Goal: Navigation & Orientation: Find specific page/section

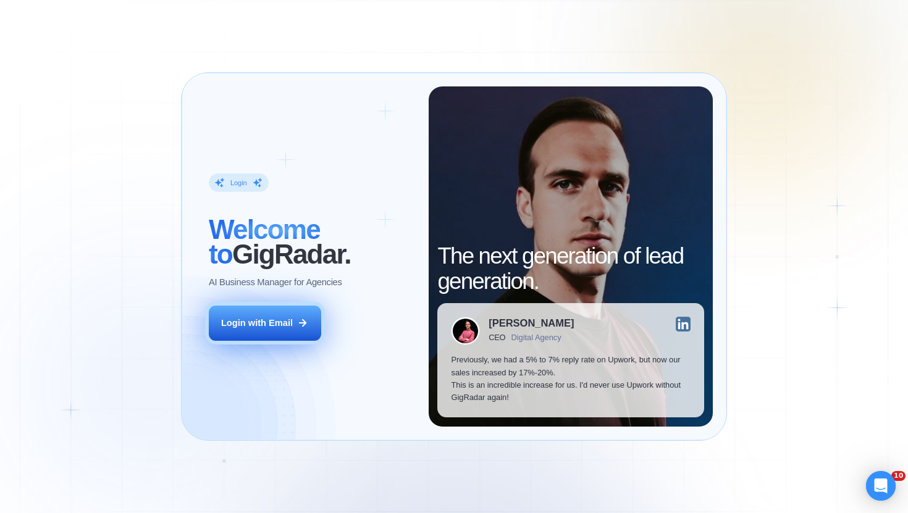
click at [292, 325] on div "Login with Email" at bounding box center [257, 323] width 72 height 12
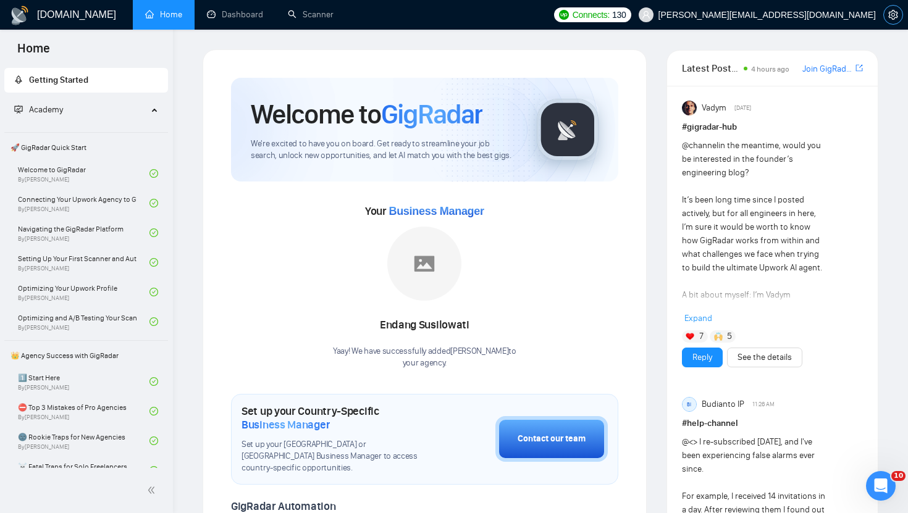
click at [895, 19] on icon "setting" at bounding box center [893, 15] width 10 height 10
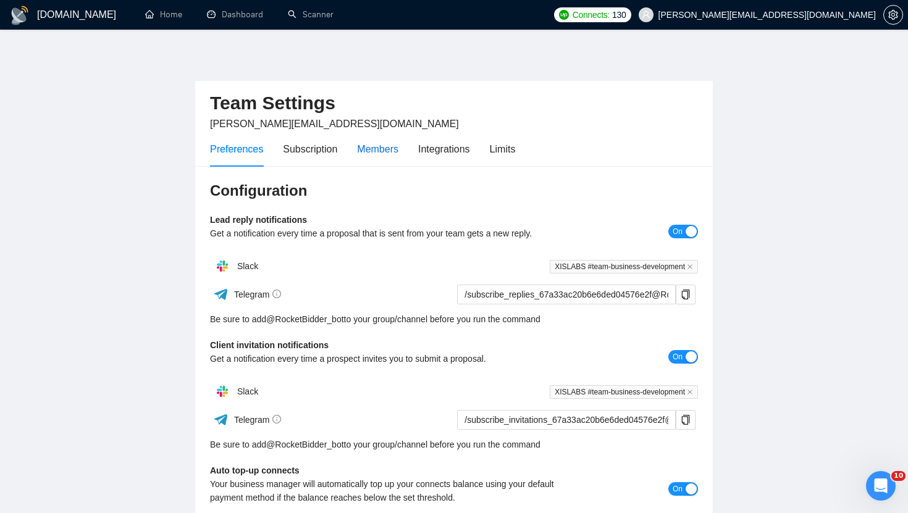
click at [394, 145] on div "Members" at bounding box center [377, 148] width 41 height 15
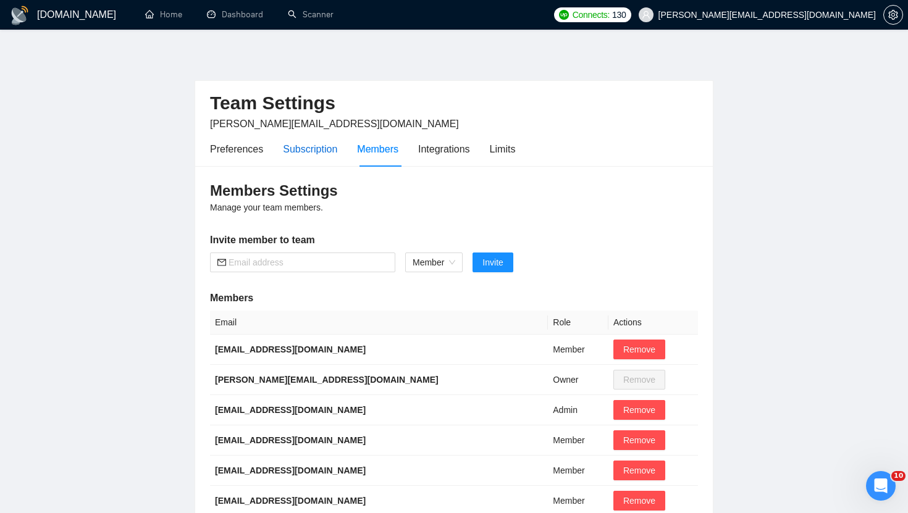
click at [314, 148] on div "Subscription" at bounding box center [310, 148] width 54 height 15
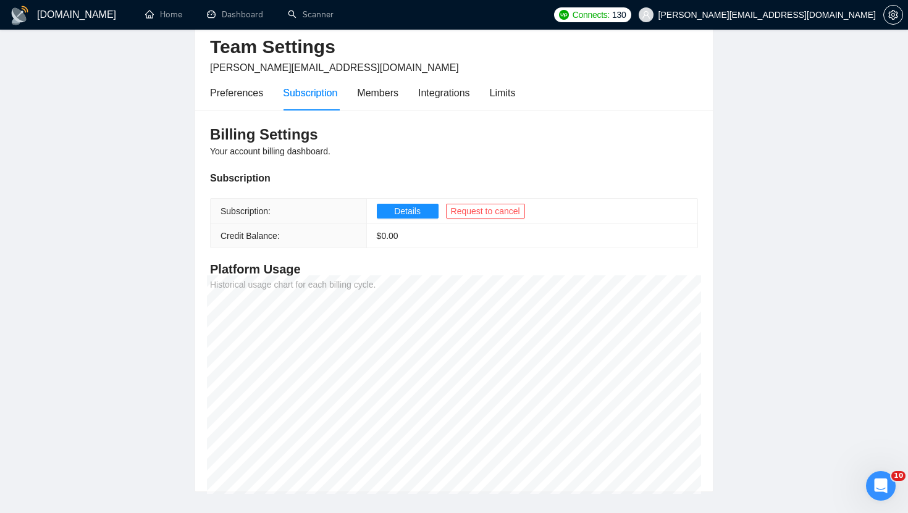
scroll to position [41, 0]
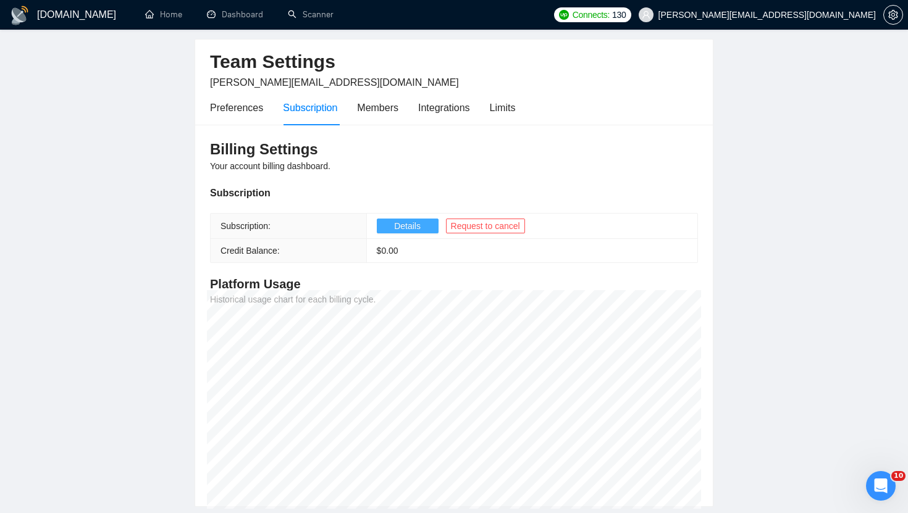
click at [397, 220] on span "Details" at bounding box center [407, 226] width 27 height 14
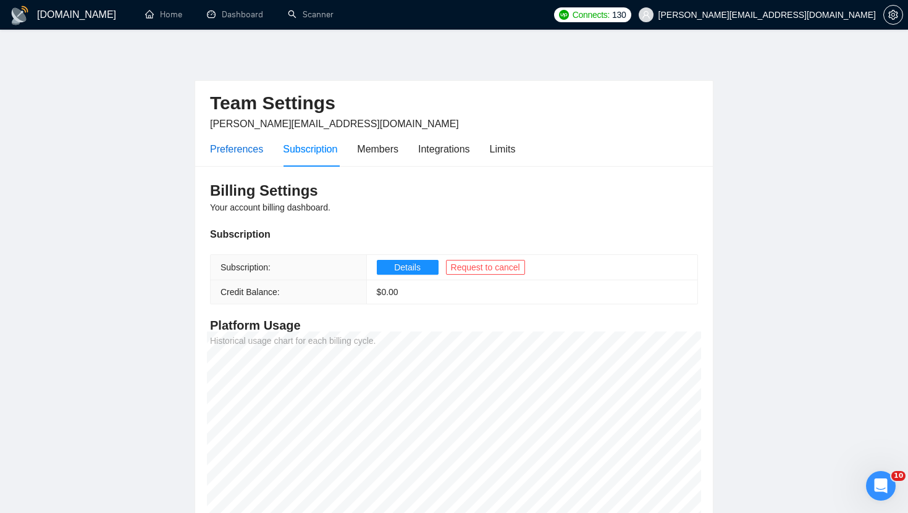
click at [239, 151] on div "Preferences" at bounding box center [236, 148] width 53 height 15
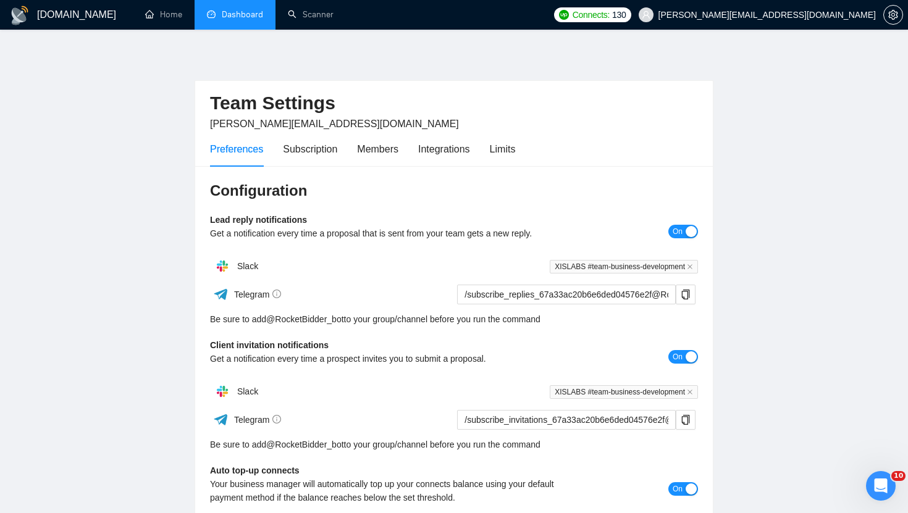
click at [241, 10] on link "Dashboard" at bounding box center [235, 14] width 56 height 10
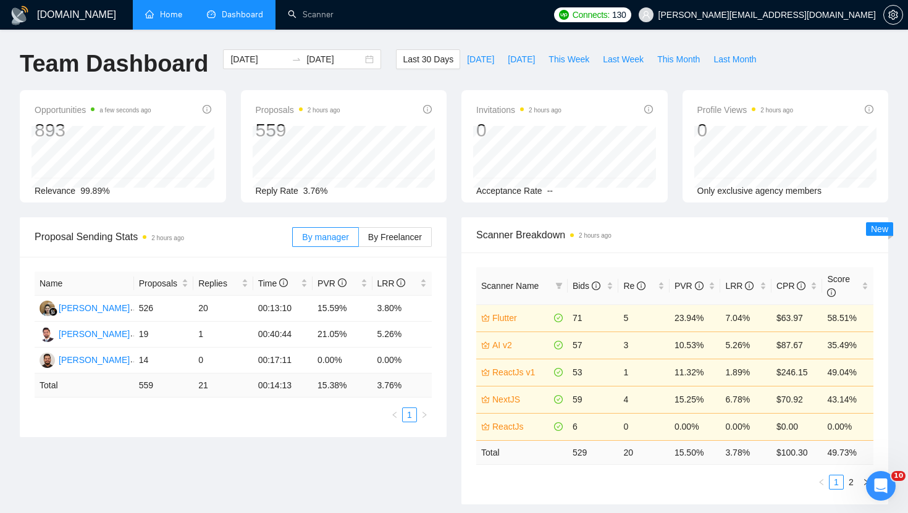
click at [166, 20] on link "Home" at bounding box center [163, 14] width 37 height 10
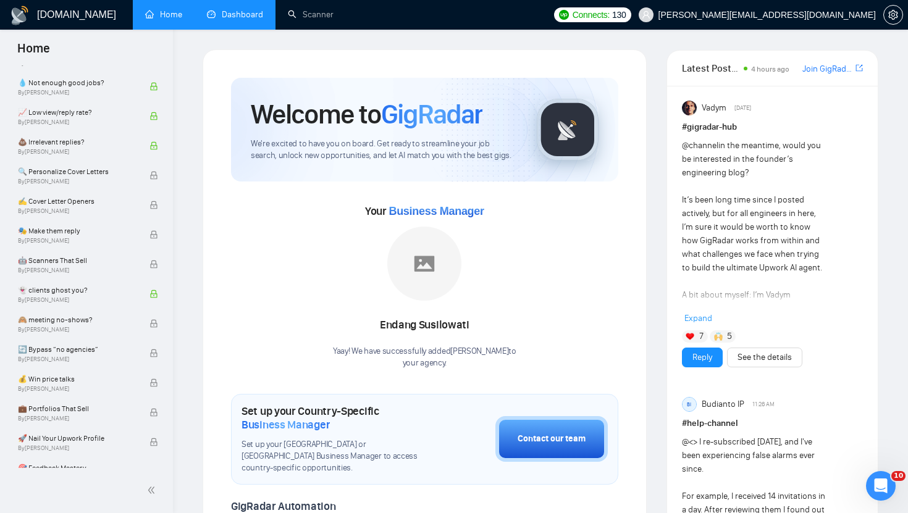
scroll to position [846, 0]
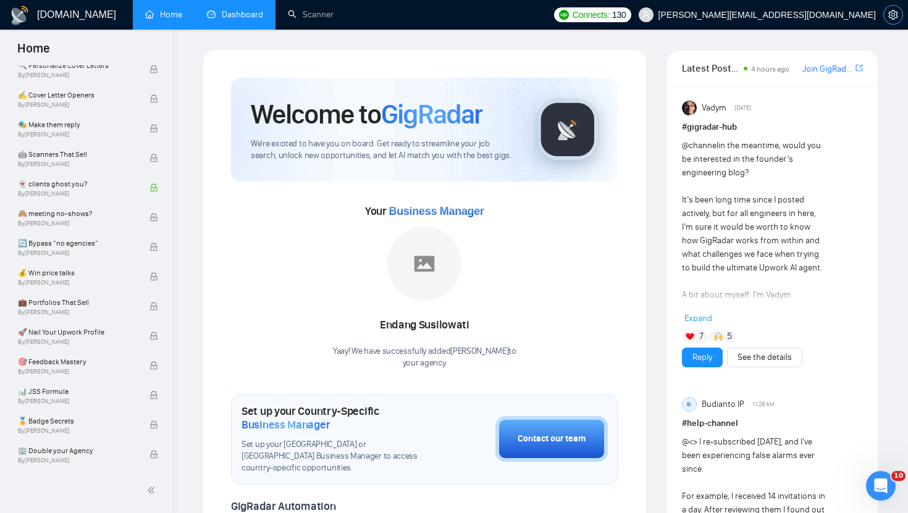
click at [891, 22] on button "button" at bounding box center [893, 15] width 20 height 20
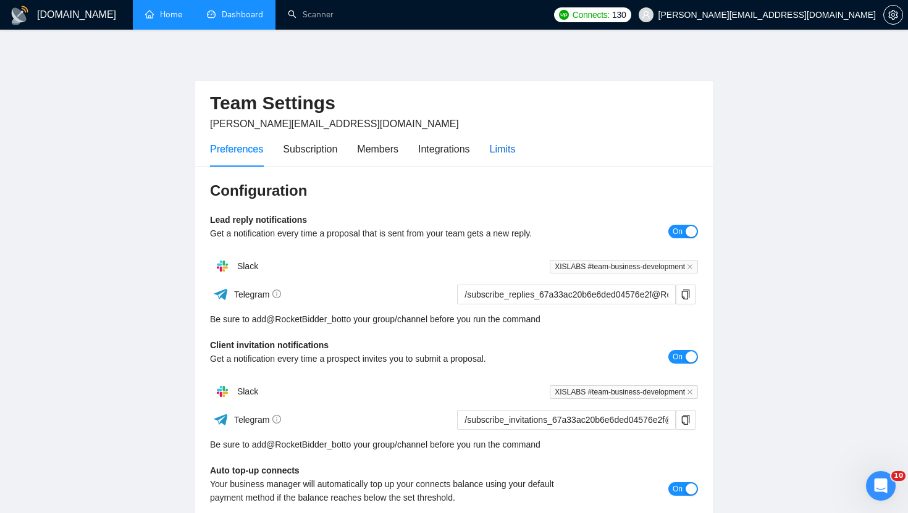
click at [509, 148] on div "Limits" at bounding box center [503, 148] width 26 height 15
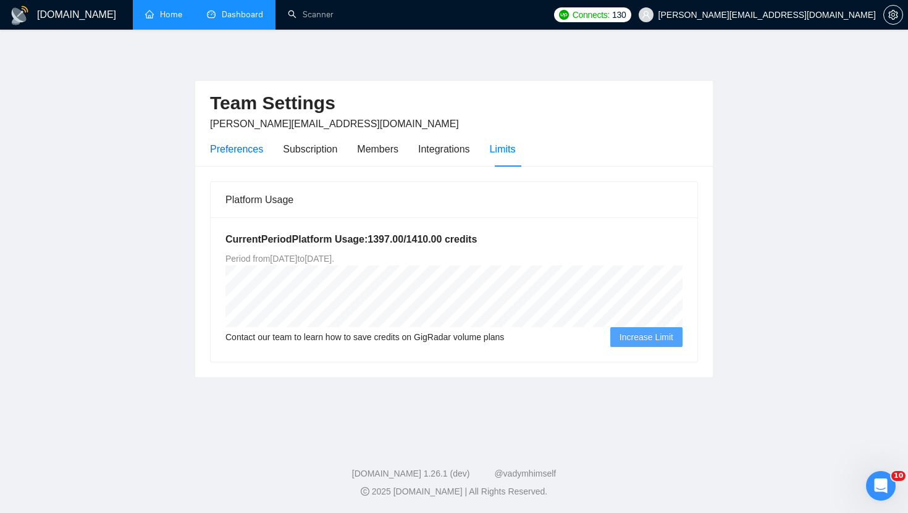
click at [235, 152] on div "Preferences" at bounding box center [236, 148] width 53 height 15
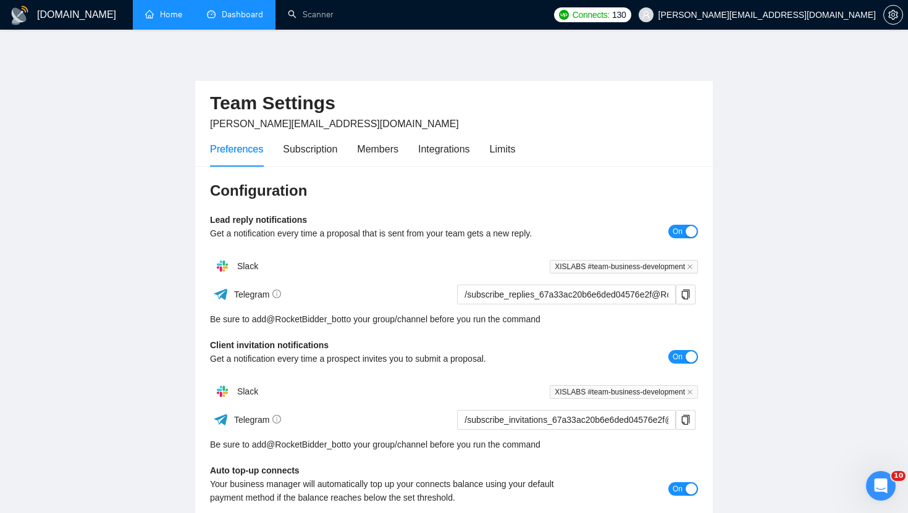
click at [167, 15] on link "Home" at bounding box center [163, 14] width 37 height 10
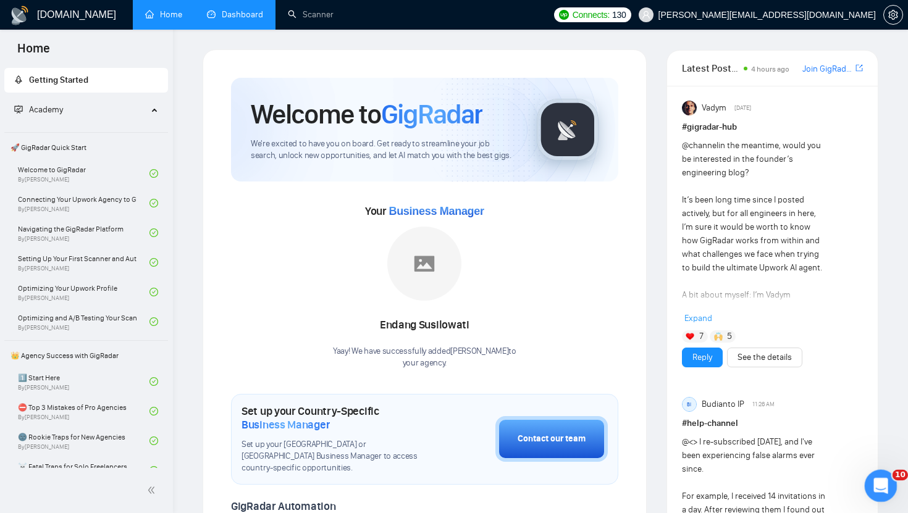
click at [876, 482] on icon "Open Intercom Messenger" at bounding box center [879, 484] width 20 height 20
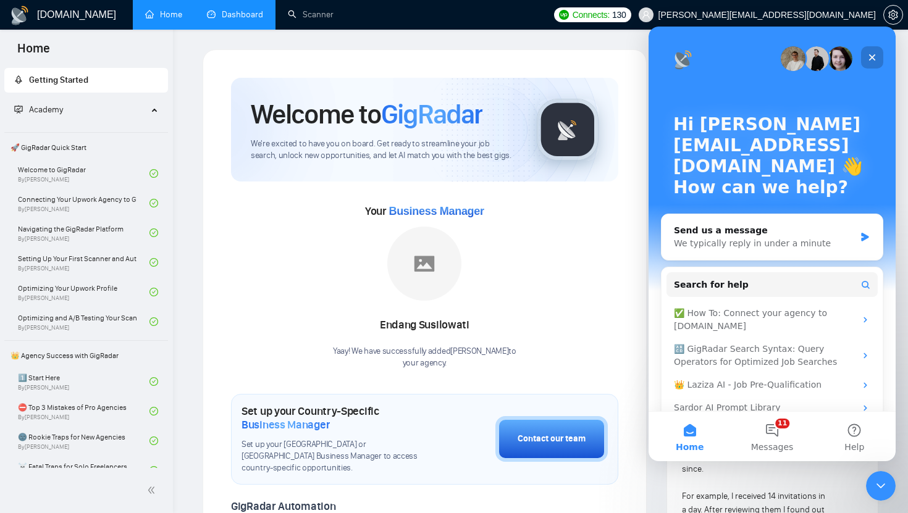
click at [871, 57] on icon "Close" at bounding box center [872, 57] width 7 height 7
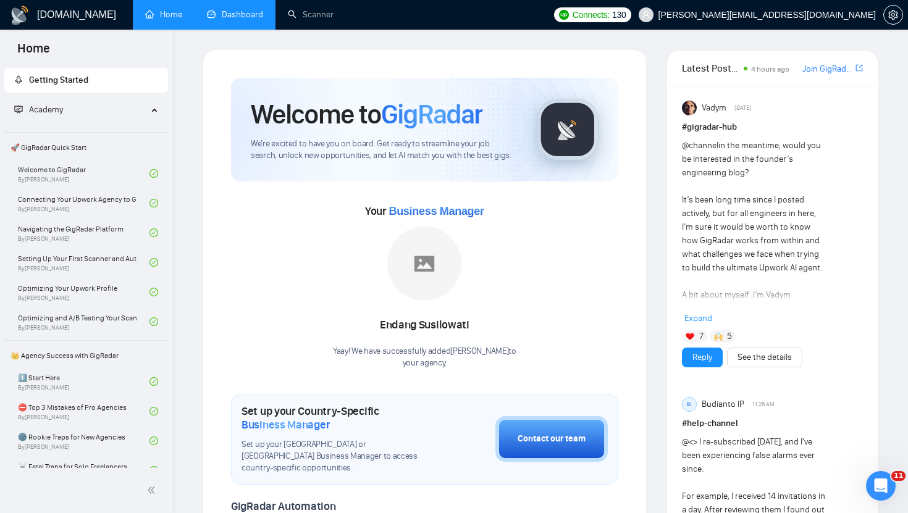
click at [259, 10] on link "Dashboard" at bounding box center [235, 14] width 56 height 10
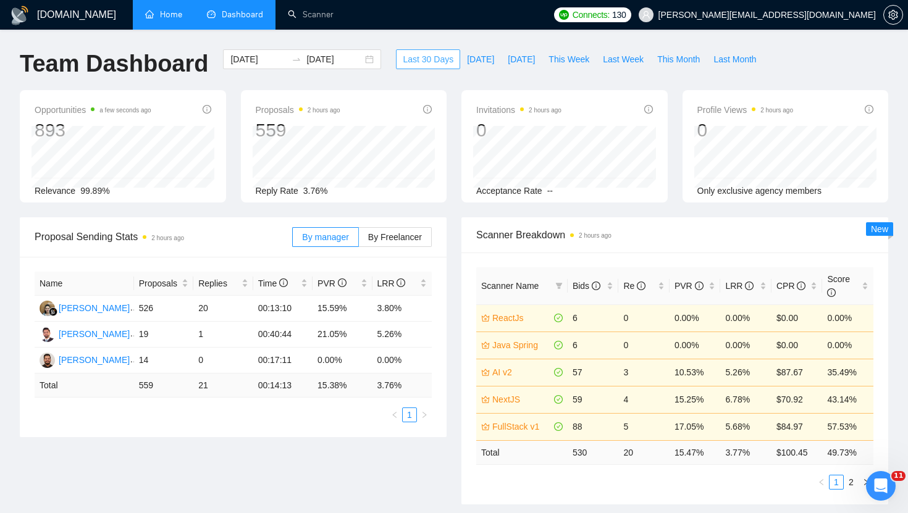
click at [422, 57] on span "Last 30 Days" at bounding box center [428, 59] width 51 height 14
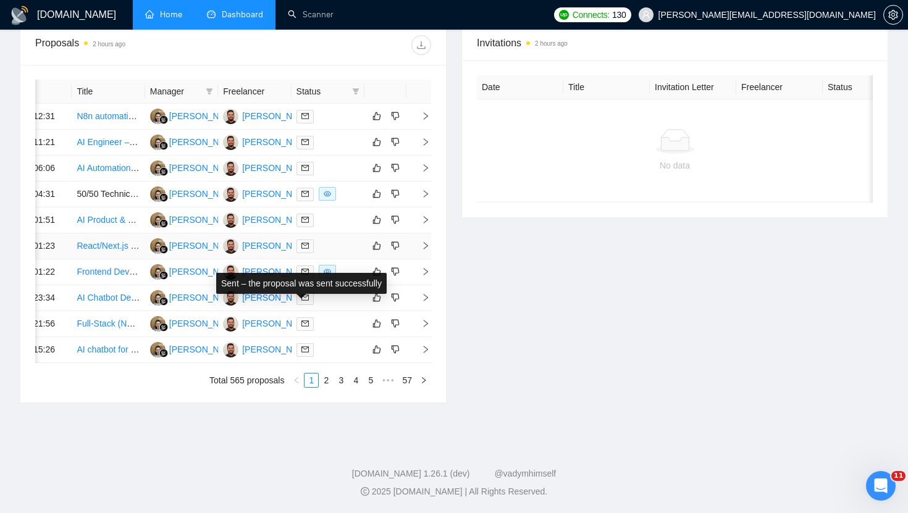
scroll to position [612, 0]
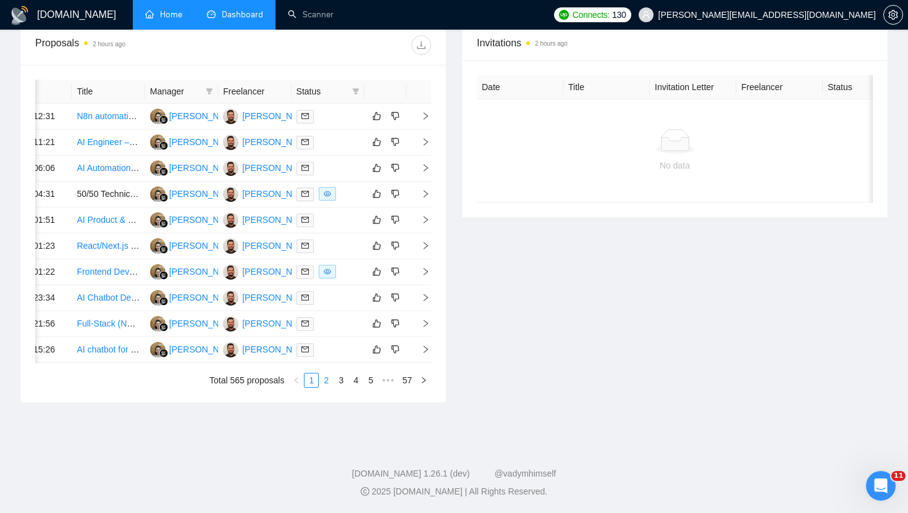
click at [325, 382] on link "2" at bounding box center [326, 381] width 14 height 14
click at [342, 387] on link "3" at bounding box center [341, 381] width 14 height 14
click at [310, 374] on link "1" at bounding box center [311, 381] width 14 height 14
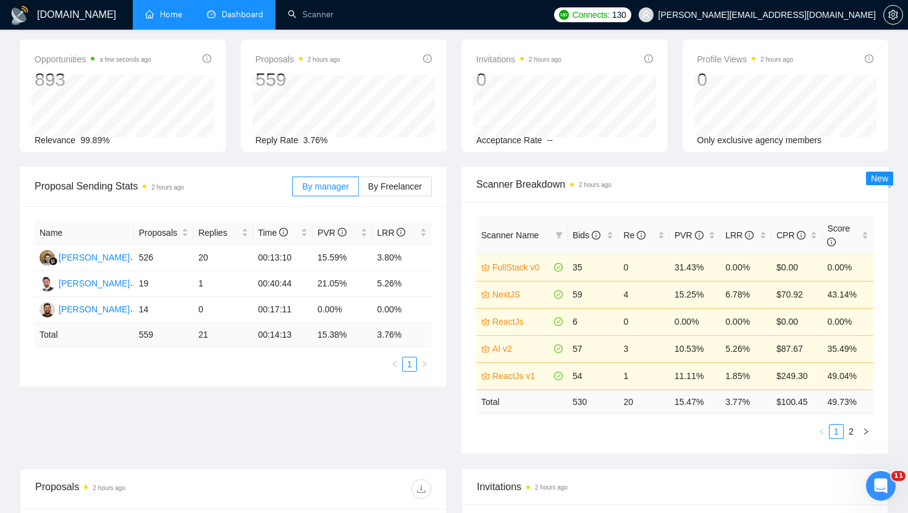
scroll to position [0, 0]
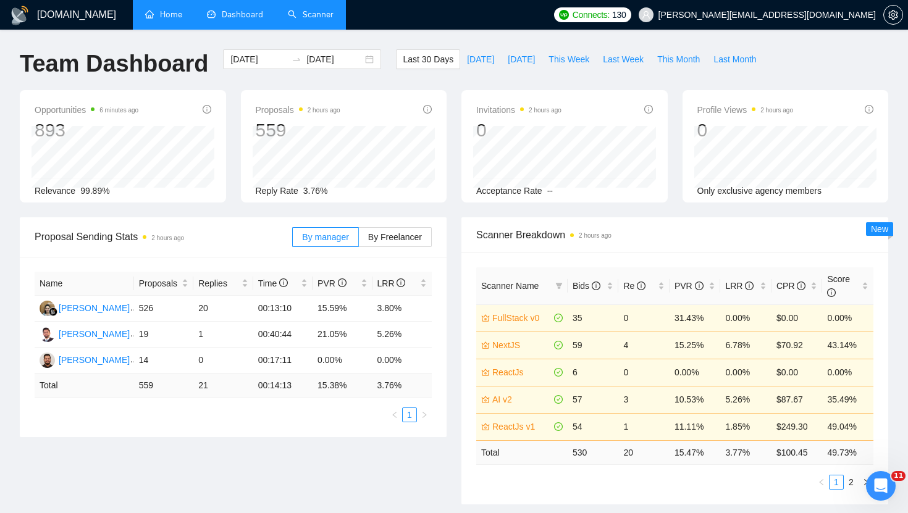
click at [317, 17] on link "Scanner" at bounding box center [311, 14] width 46 height 10
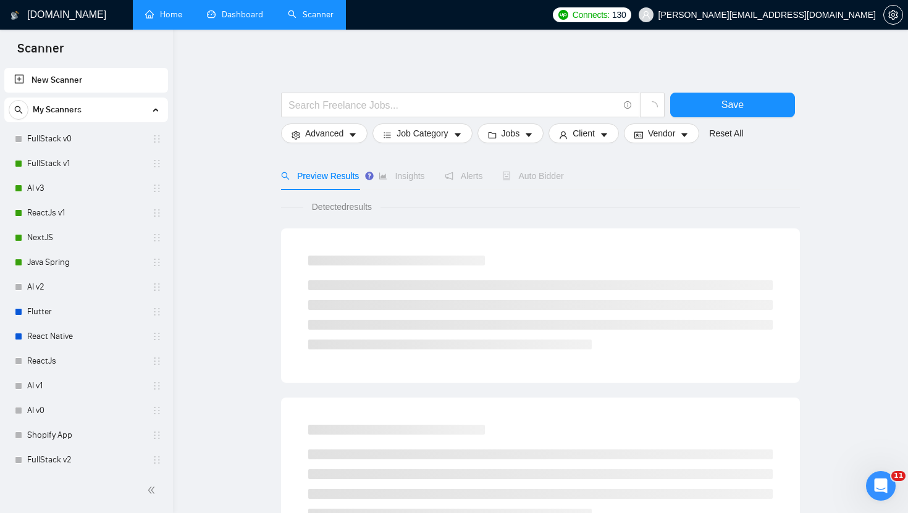
click at [238, 20] on link "Dashboard" at bounding box center [235, 14] width 56 height 10
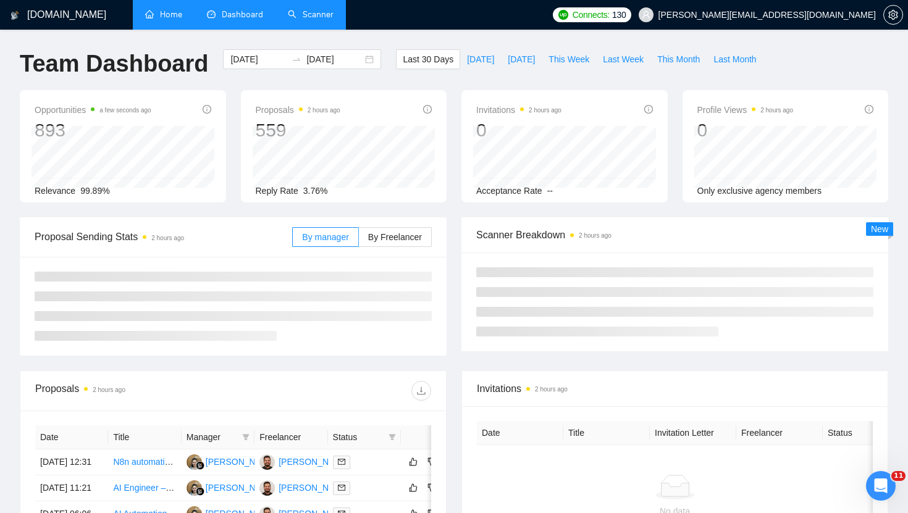
click at [149, 17] on link "Home" at bounding box center [163, 14] width 37 height 10
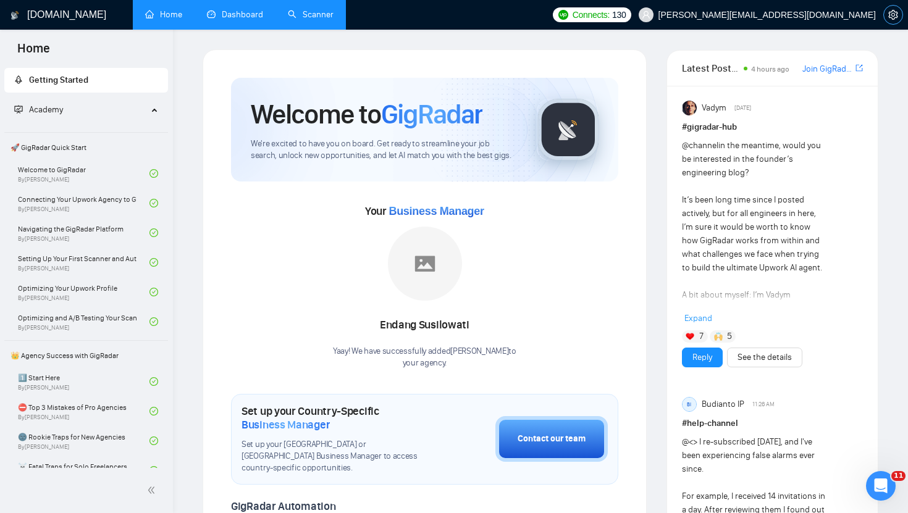
click at [897, 14] on icon "setting" at bounding box center [893, 15] width 10 height 10
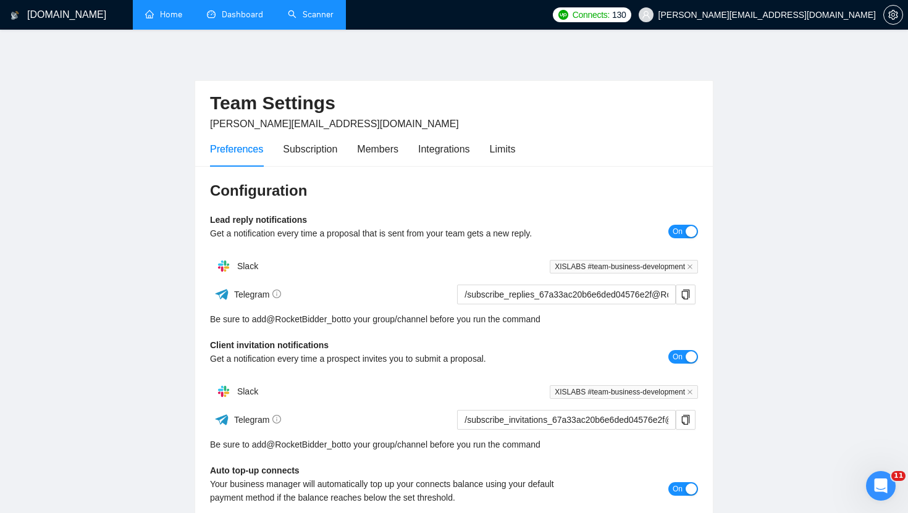
click at [522, 157] on div "Preferences Subscription Members Integrations Limits" at bounding box center [454, 149] width 488 height 35
click at [508, 143] on div "Limits" at bounding box center [503, 148] width 26 height 15
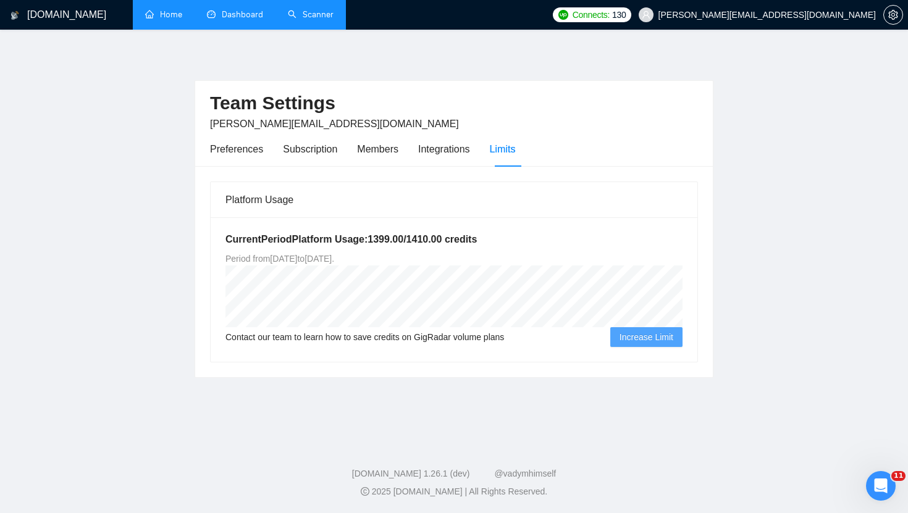
click at [241, 10] on link "Dashboard" at bounding box center [235, 14] width 56 height 10
